Goal: Task Accomplishment & Management: Manage account settings

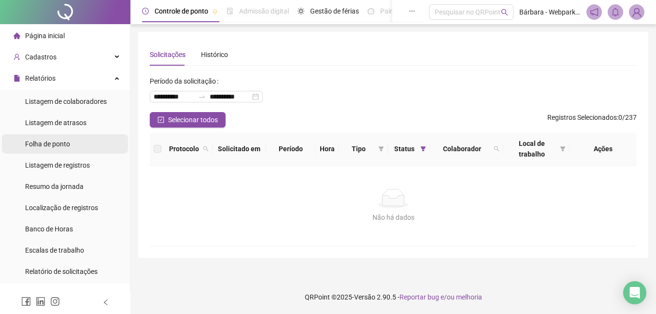
click at [44, 151] on div "Folha de ponto" at bounding box center [47, 143] width 45 height 19
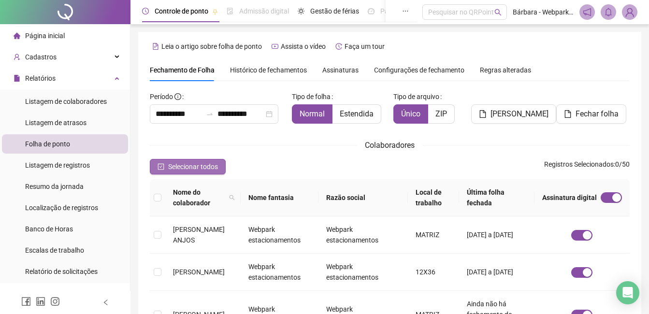
scroll to position [41, 0]
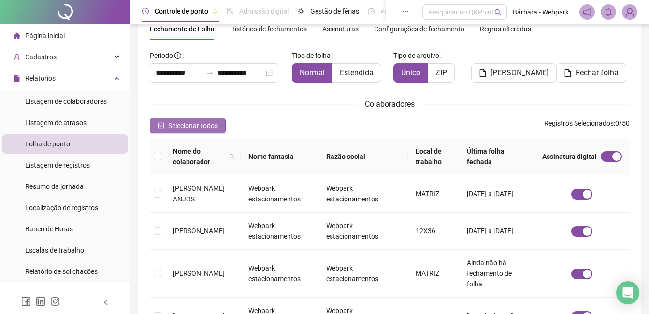
click at [191, 123] on span "Selecionar todos" at bounding box center [193, 125] width 50 height 11
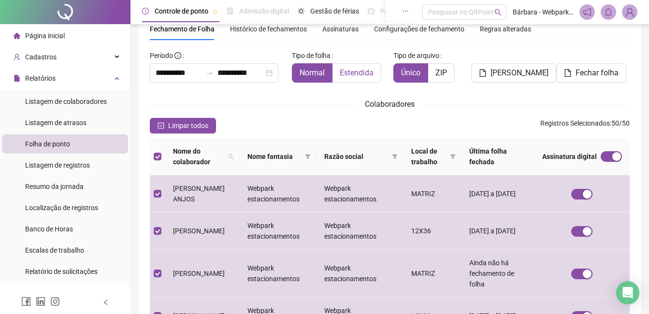
click at [354, 71] on span "Estendida" at bounding box center [357, 72] width 34 height 9
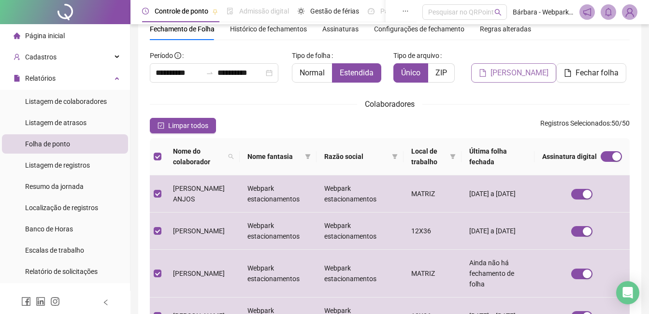
click at [520, 79] on button "[PERSON_NAME]" at bounding box center [513, 72] width 85 height 19
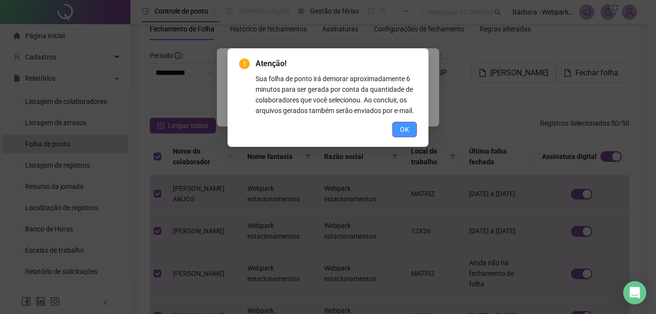
click at [402, 129] on span "OK" at bounding box center [404, 129] width 9 height 11
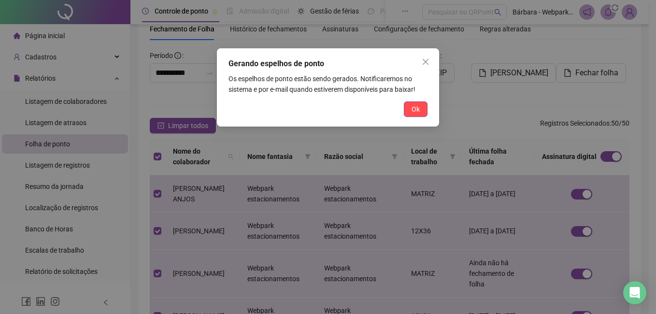
click at [422, 109] on button "Ok" at bounding box center [416, 108] width 24 height 15
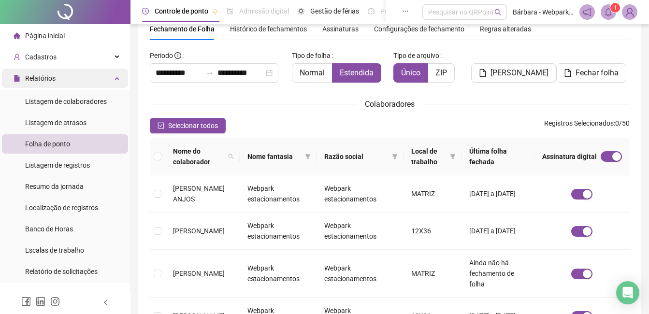
click at [53, 81] on span "Relatórios" at bounding box center [40, 78] width 30 height 8
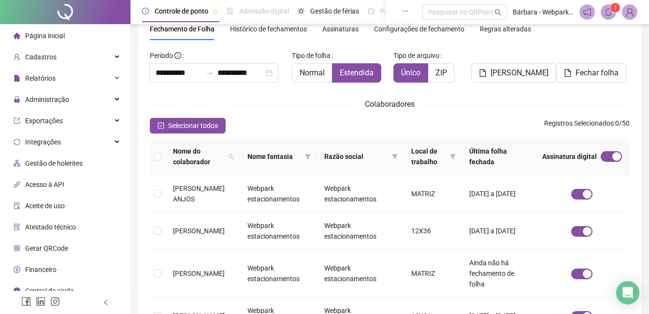
click at [608, 13] on icon "bell" at bounding box center [608, 12] width 9 height 9
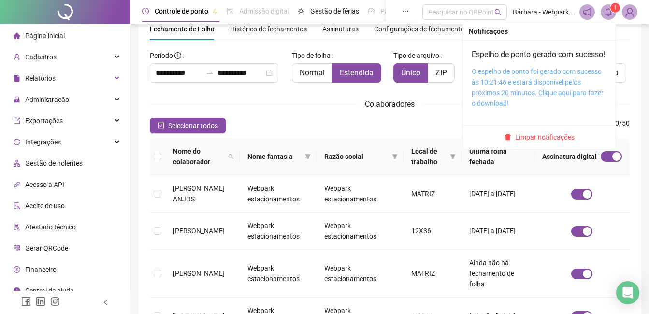
click at [502, 91] on link "O espelho de ponto foi gerado com sucesso às 10:21:46 e estará disponível pelos…" at bounding box center [538, 88] width 132 height 40
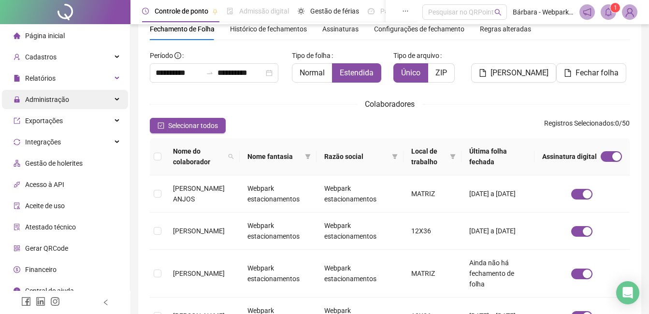
click at [46, 99] on span "Administração" at bounding box center [47, 100] width 44 height 8
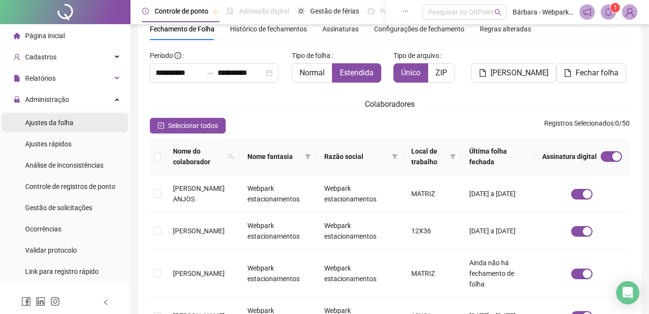
click at [53, 124] on span "Ajustes da folha" at bounding box center [49, 123] width 48 height 8
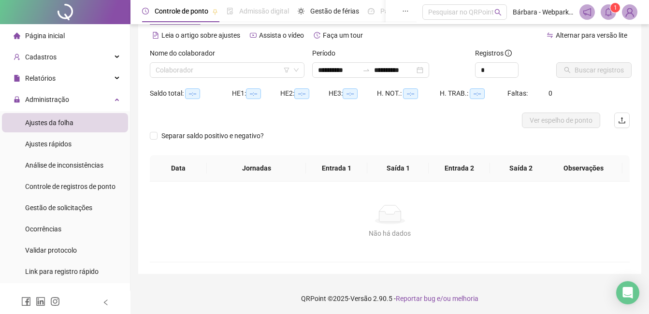
type input "**********"
click at [206, 70] on input "search" at bounding box center [223, 70] width 134 height 14
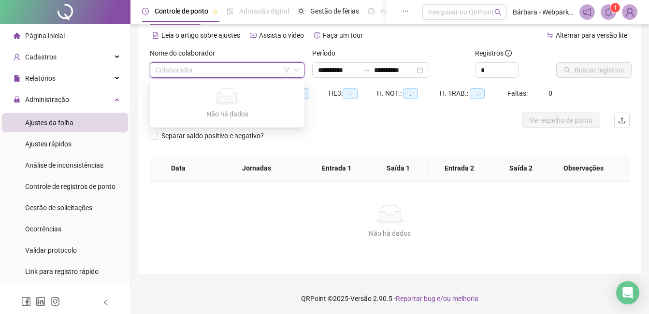
click at [205, 69] on input "search" at bounding box center [223, 70] width 134 height 14
click at [288, 69] on icon "filter" at bounding box center [286, 70] width 5 height 5
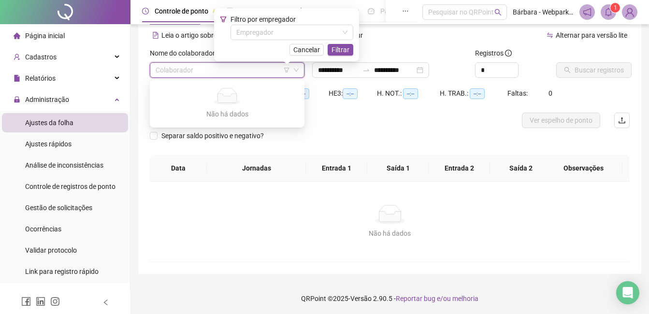
click at [299, 68] on icon "down" at bounding box center [296, 70] width 6 height 6
click at [314, 48] on span "Cancelar" at bounding box center [306, 49] width 27 height 11
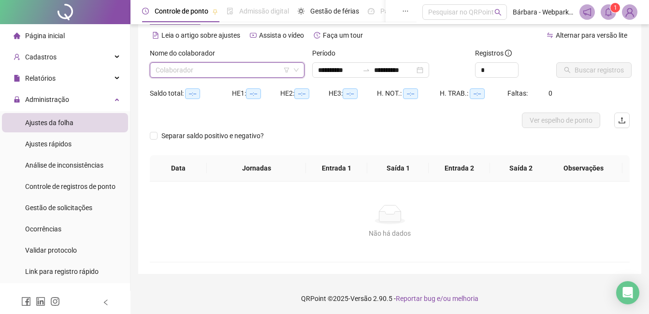
click at [296, 70] on icon "down" at bounding box center [296, 70] width 6 height 6
click at [70, 125] on span "Ajustes da folha" at bounding box center [49, 123] width 48 height 8
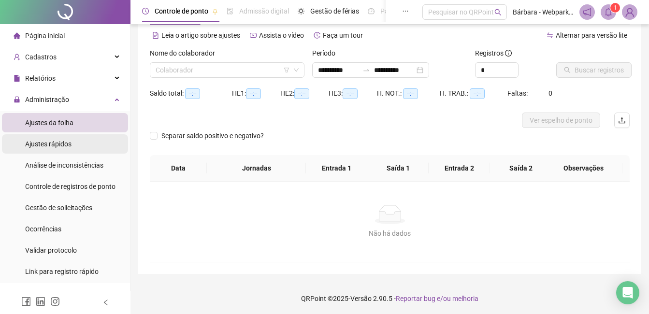
click at [65, 140] on span "Ajustes rápidos" at bounding box center [48, 144] width 46 height 8
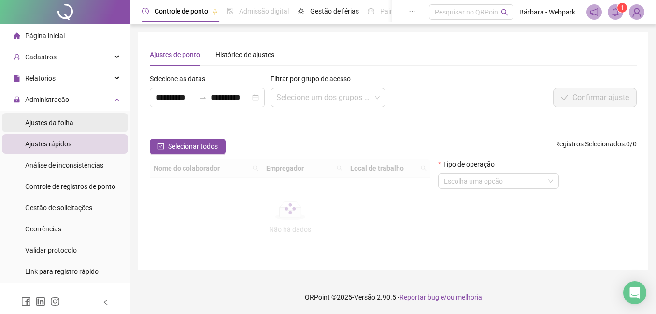
click at [62, 125] on span "Ajustes da folha" at bounding box center [49, 123] width 48 height 8
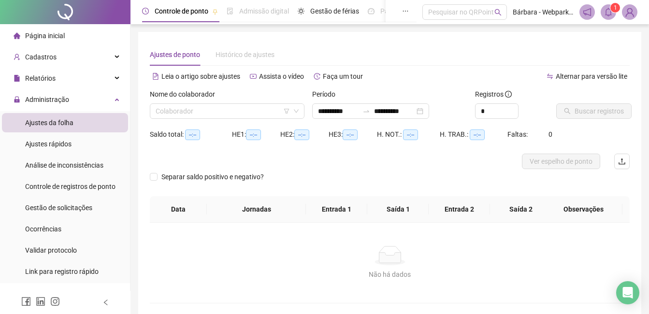
type input "**********"
click at [183, 111] on input "search" at bounding box center [223, 111] width 134 height 14
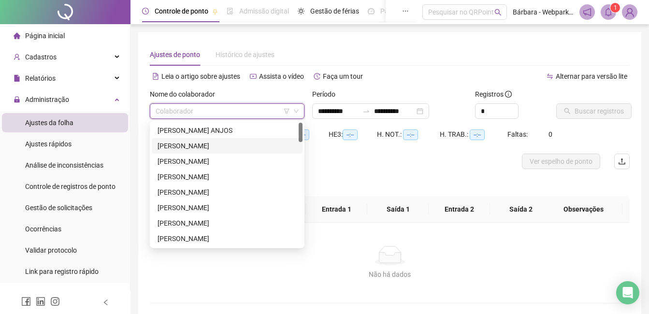
scroll to position [193, 0]
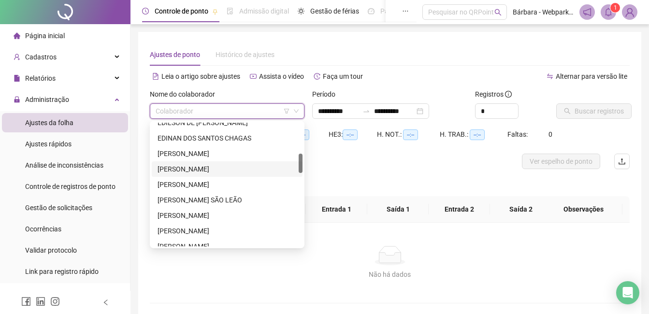
click at [182, 167] on div "[PERSON_NAME]" at bounding box center [227, 169] width 139 height 11
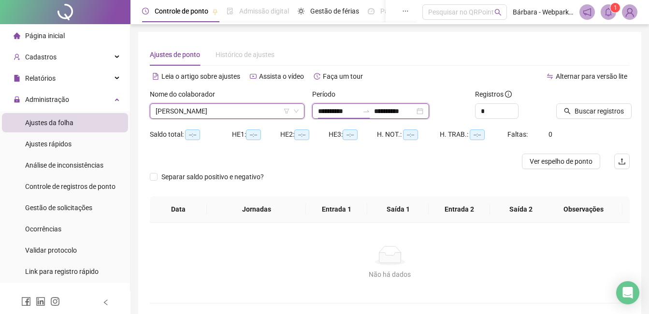
click at [323, 112] on input "**********" at bounding box center [338, 111] width 41 height 11
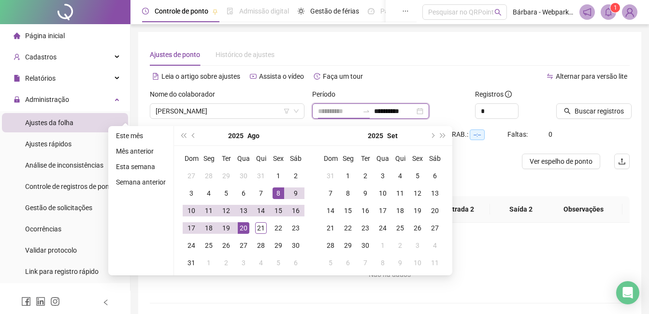
type input "**********"
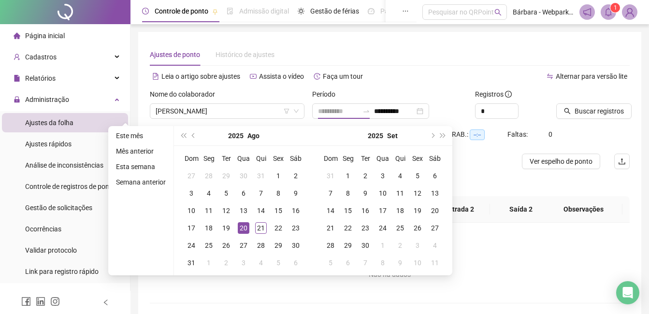
click at [243, 231] on div "20" at bounding box center [244, 228] width 12 height 12
click at [243, 232] on div "20" at bounding box center [244, 228] width 12 height 12
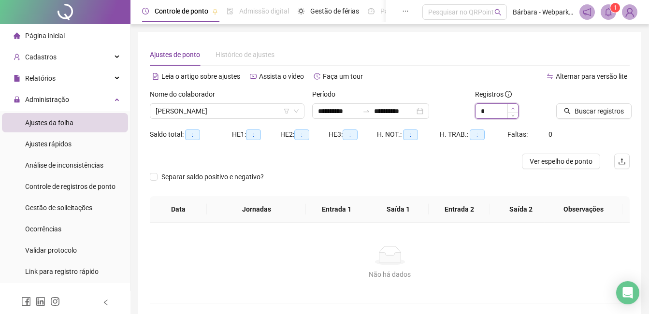
click at [516, 108] on span "Increase Value" at bounding box center [512, 108] width 11 height 9
type input "*"
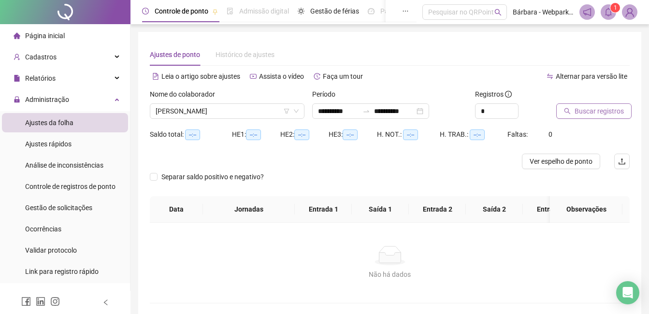
click at [569, 108] on icon "search" at bounding box center [567, 111] width 7 height 7
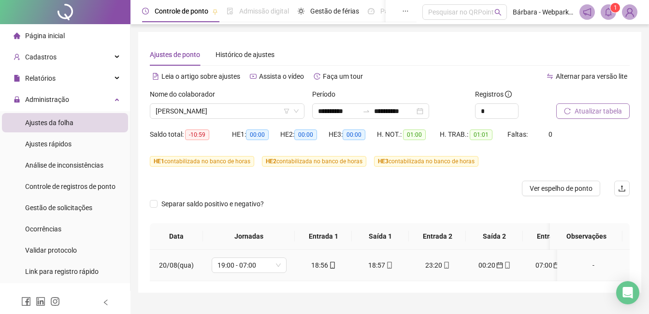
click at [332, 265] on icon "mobile" at bounding box center [332, 265] width 7 height 7
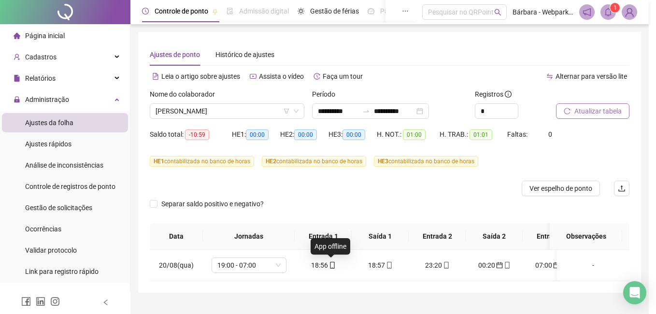
type input "**********"
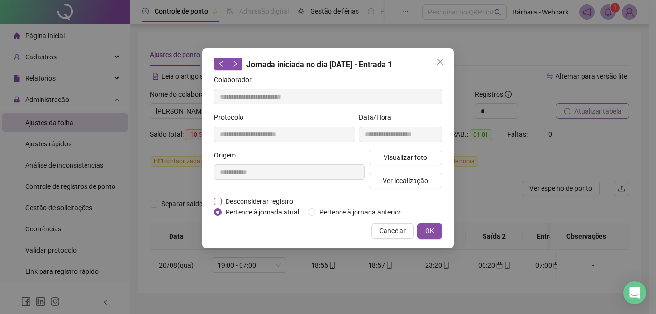
click at [250, 200] on span "Desconsiderar registro" at bounding box center [259, 201] width 75 height 11
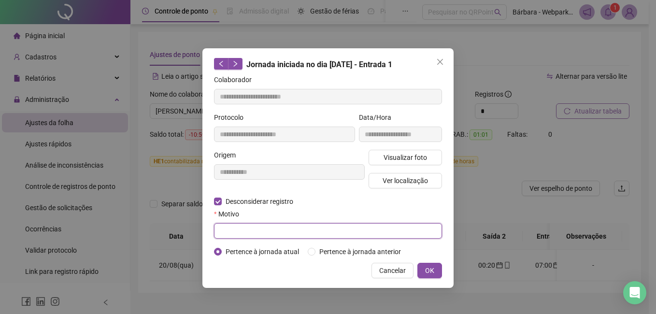
click at [234, 227] on input "text" at bounding box center [328, 230] width 228 height 15
type input "*********"
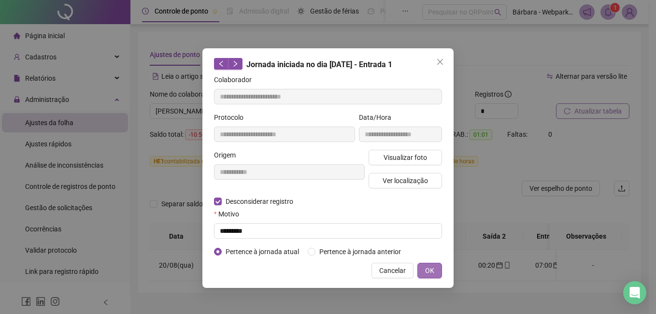
click at [439, 270] on button "OK" at bounding box center [429, 270] width 25 height 15
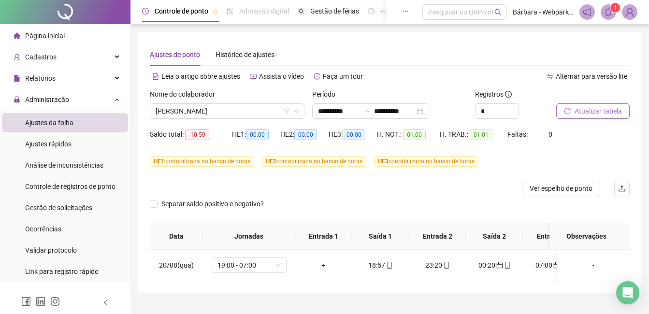
click at [592, 107] on span "Atualizar tabela" at bounding box center [597, 111] width 47 height 11
click at [581, 110] on span "Atualizar tabela" at bounding box center [597, 111] width 47 height 11
click at [323, 111] on input "**********" at bounding box center [338, 111] width 41 height 11
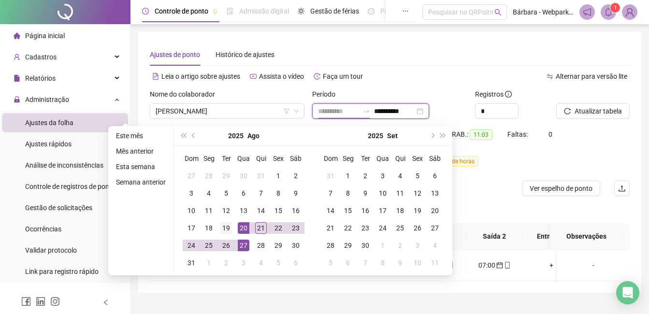
type input "**********"
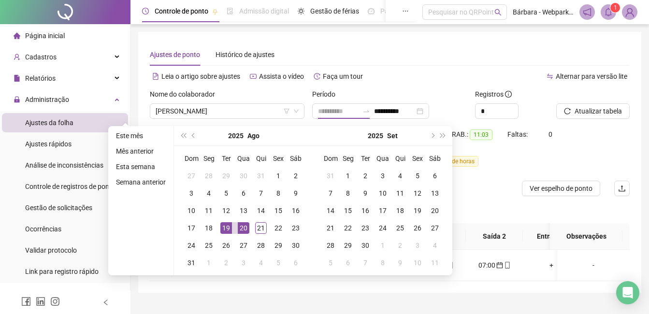
click at [229, 225] on div "19" at bounding box center [226, 228] width 12 height 12
click at [239, 225] on div "20" at bounding box center [244, 228] width 12 height 12
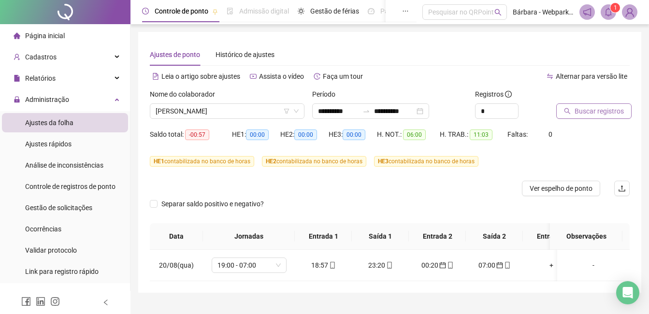
click at [567, 107] on button "Buscar registros" at bounding box center [593, 110] width 75 height 15
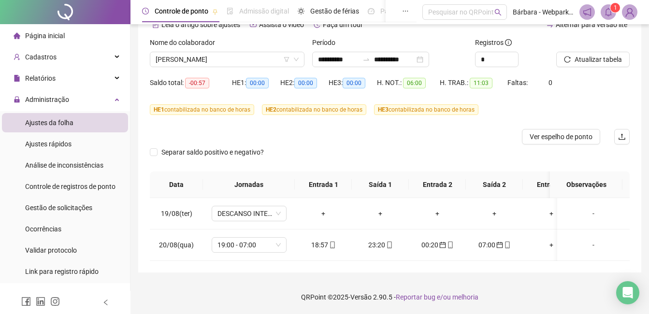
scroll to position [59, 0]
